Goal: Information Seeking & Learning: Learn about a topic

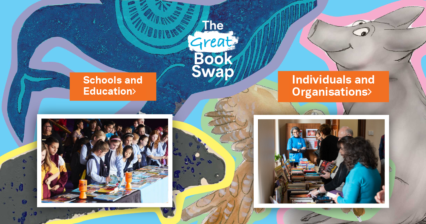
click at [350, 83] on link "Individuals and Organisations" at bounding box center [333, 86] width 83 height 28
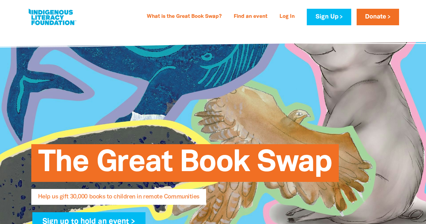
select select "AU"
click at [203, 19] on link "What is the Great Book Swap?" at bounding box center [184, 16] width 83 height 11
select select "AU"
click at [197, 22] on div "What is the Great Book Swap? Find an event Log In Sign Up Donate" at bounding box center [271, 17] width 256 height 16
click at [194, 19] on link "What is the Great Book Swap?" at bounding box center [184, 16] width 83 height 11
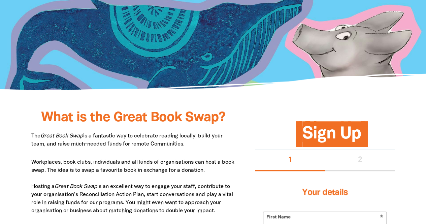
scroll to position [291, 0]
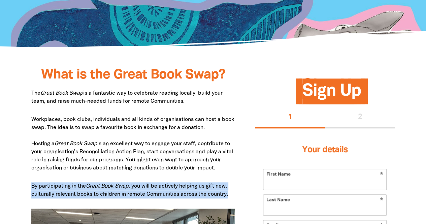
drag, startPoint x: 30, startPoint y: 187, endPoint x: 233, endPoint y: 192, distance: 203.8
copy p "By participating in the Great Book Swap , you will be actively helping us gift …"
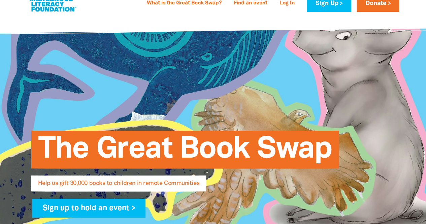
scroll to position [0, 0]
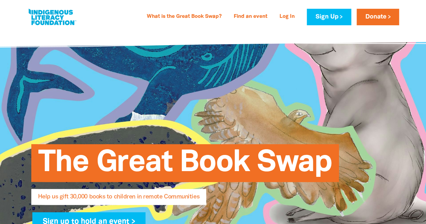
click at [175, 16] on link "What is the Great Book Swap?" at bounding box center [184, 16] width 83 height 11
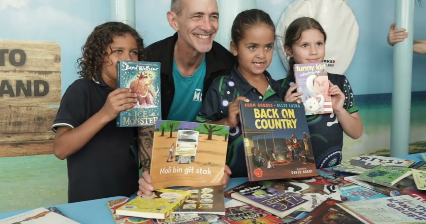
scroll to position [1011, 0]
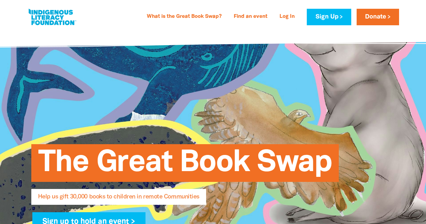
select select "AU"
click at [60, 25] on link at bounding box center [52, 17] width 51 height 21
